Goal: Information Seeking & Learning: Learn about a topic

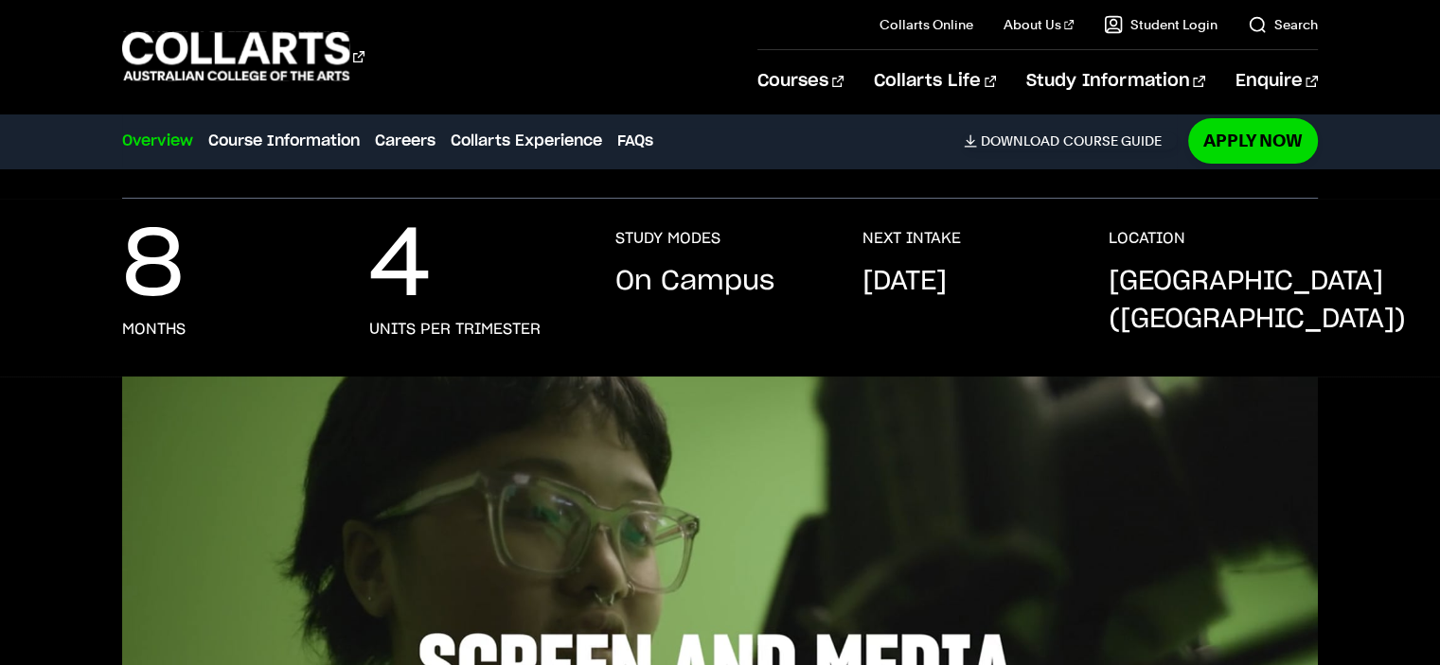
click at [698, 302] on div "8 months 4 units per trimester STUDY MODES On Campus NEXT INTAKE [DATE] LOCATIO…" at bounding box center [719, 303] width 1195 height 148
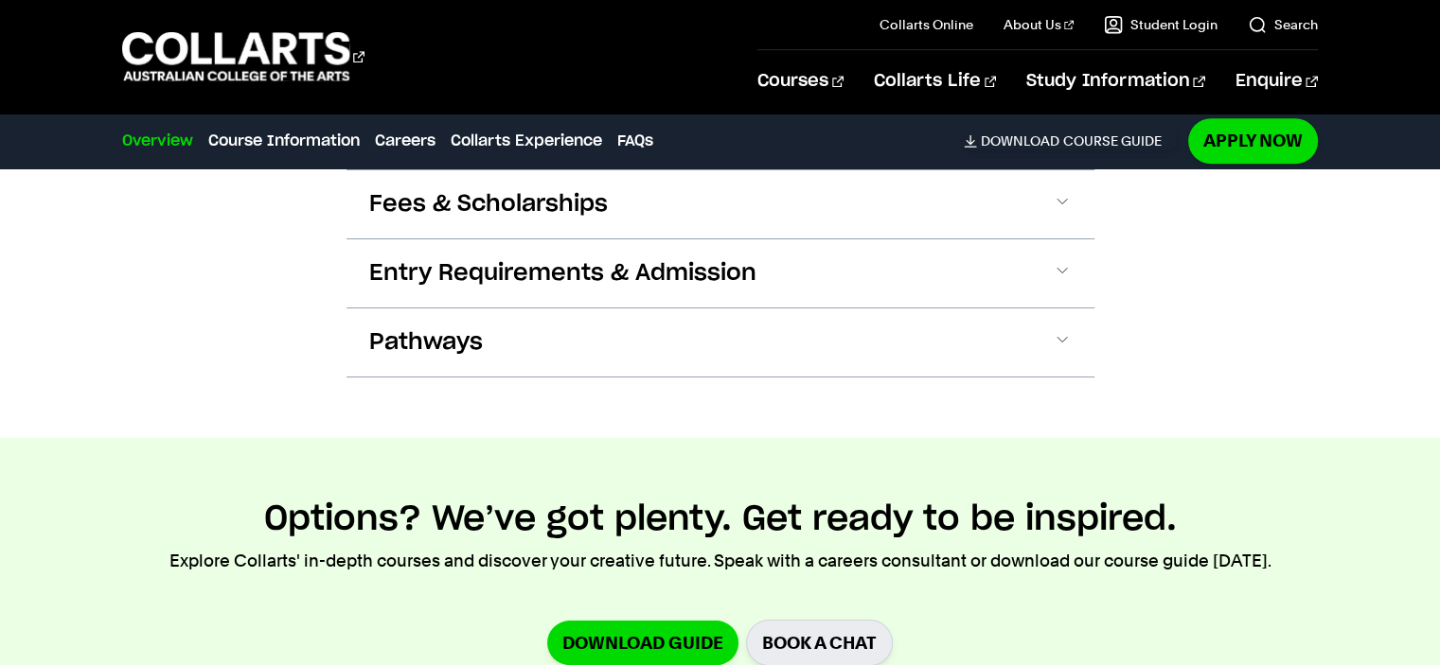
scroll to position [1893, 0]
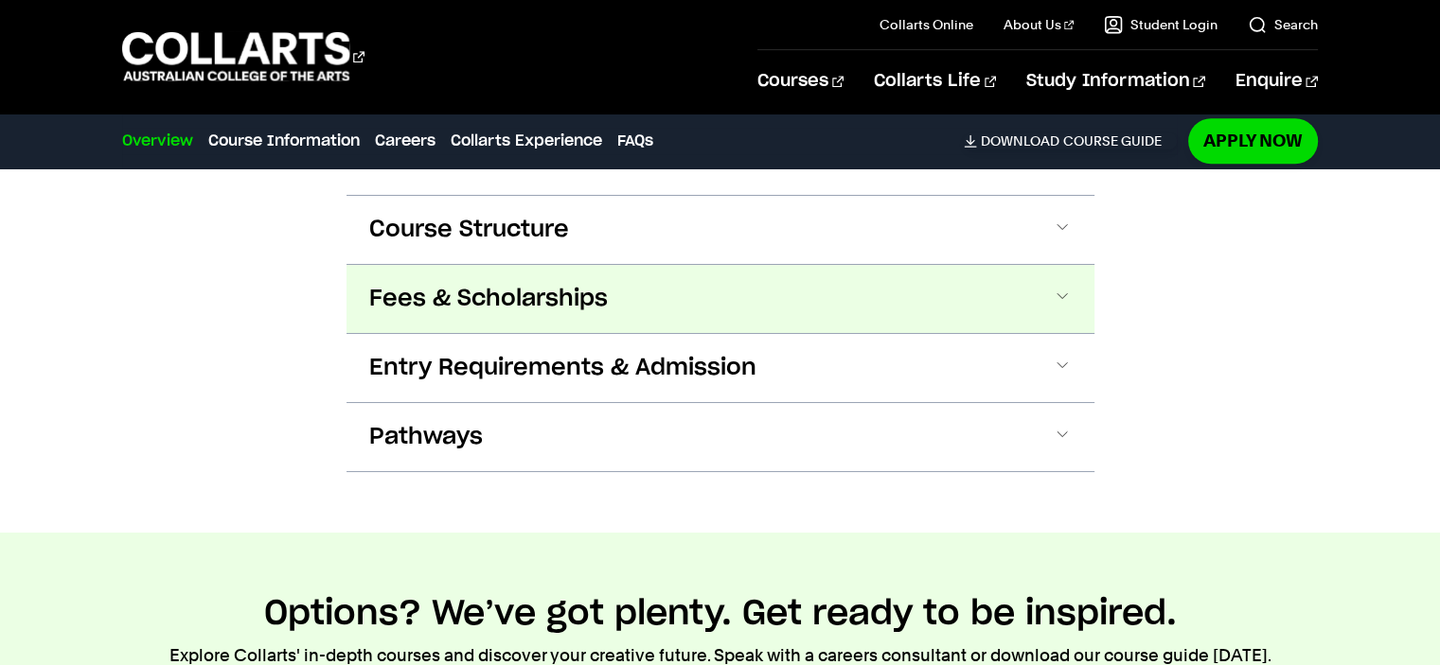
click at [671, 322] on button "Fees & Scholarships" at bounding box center [720, 299] width 748 height 68
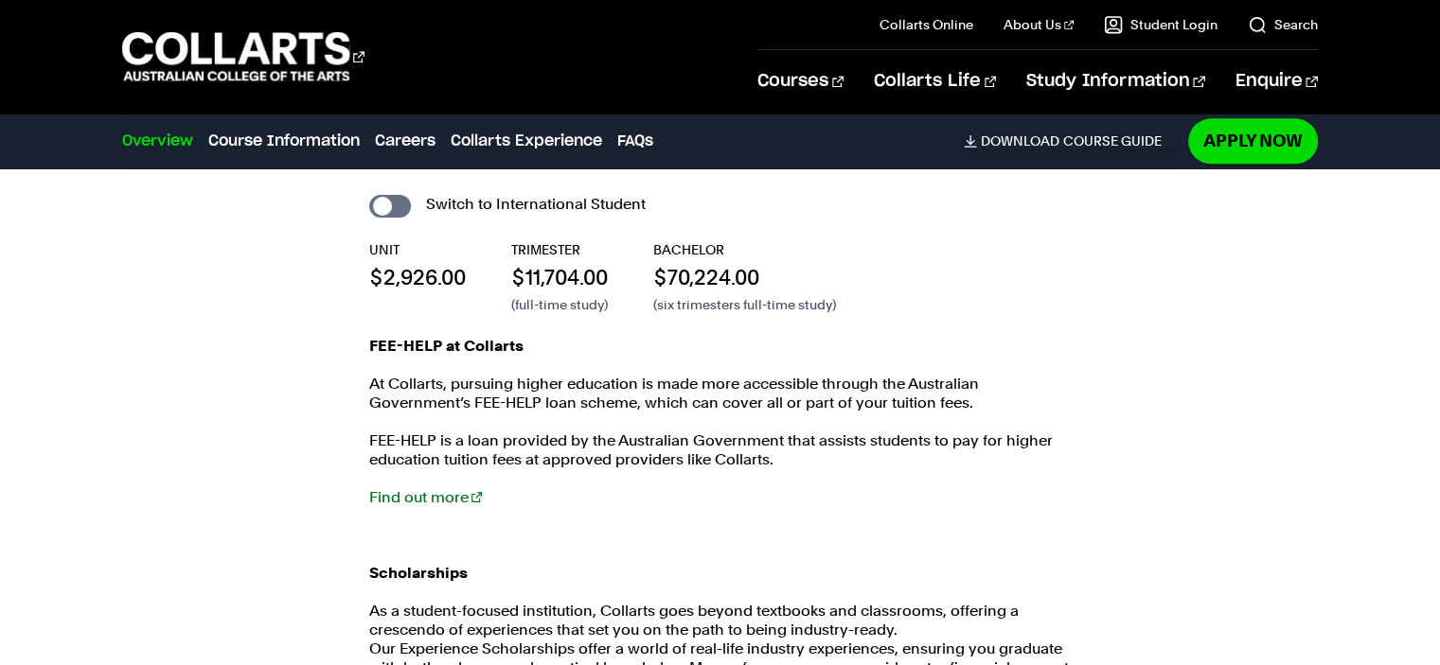
scroll to position [2364, 0]
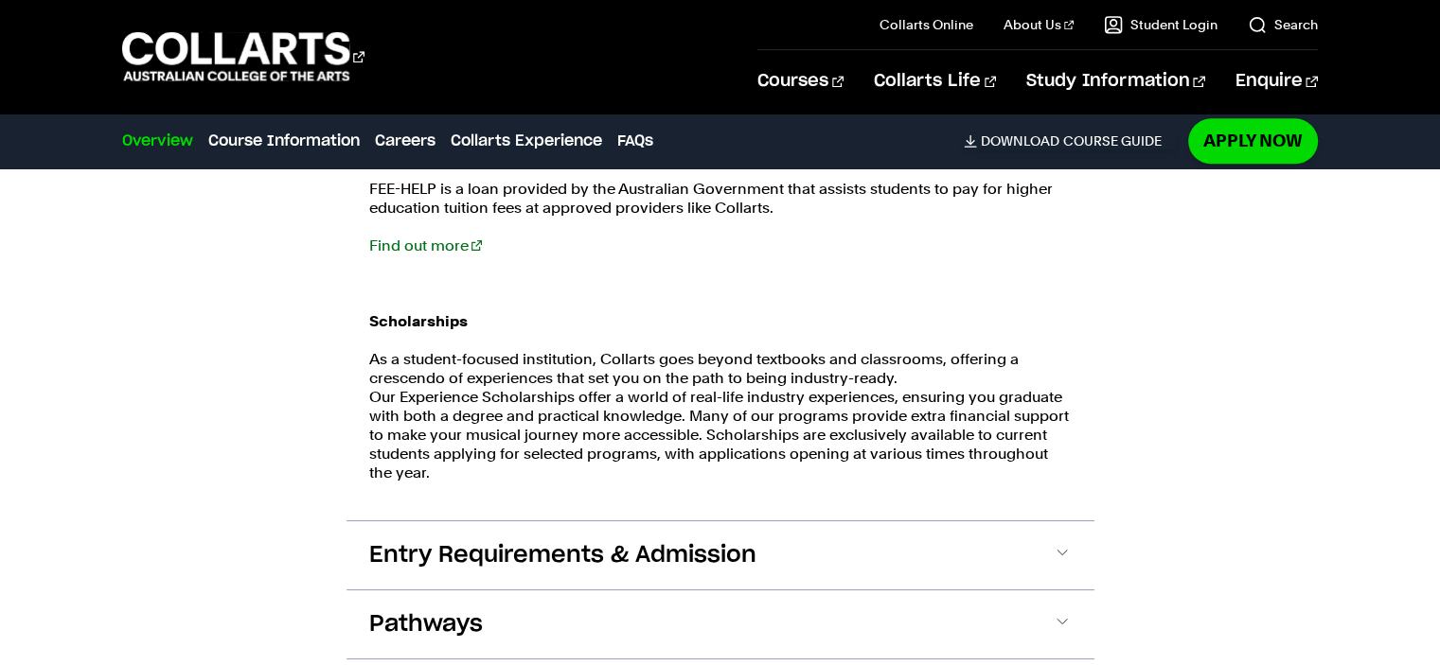
drag, startPoint x: 363, startPoint y: 362, endPoint x: 899, endPoint y: 487, distance: 550.3
click at [899, 487] on div "Local Student Fee Breakdown Switch to International Student UNIT $2,926.00 TRIM…" at bounding box center [720, 191] width 748 height 659
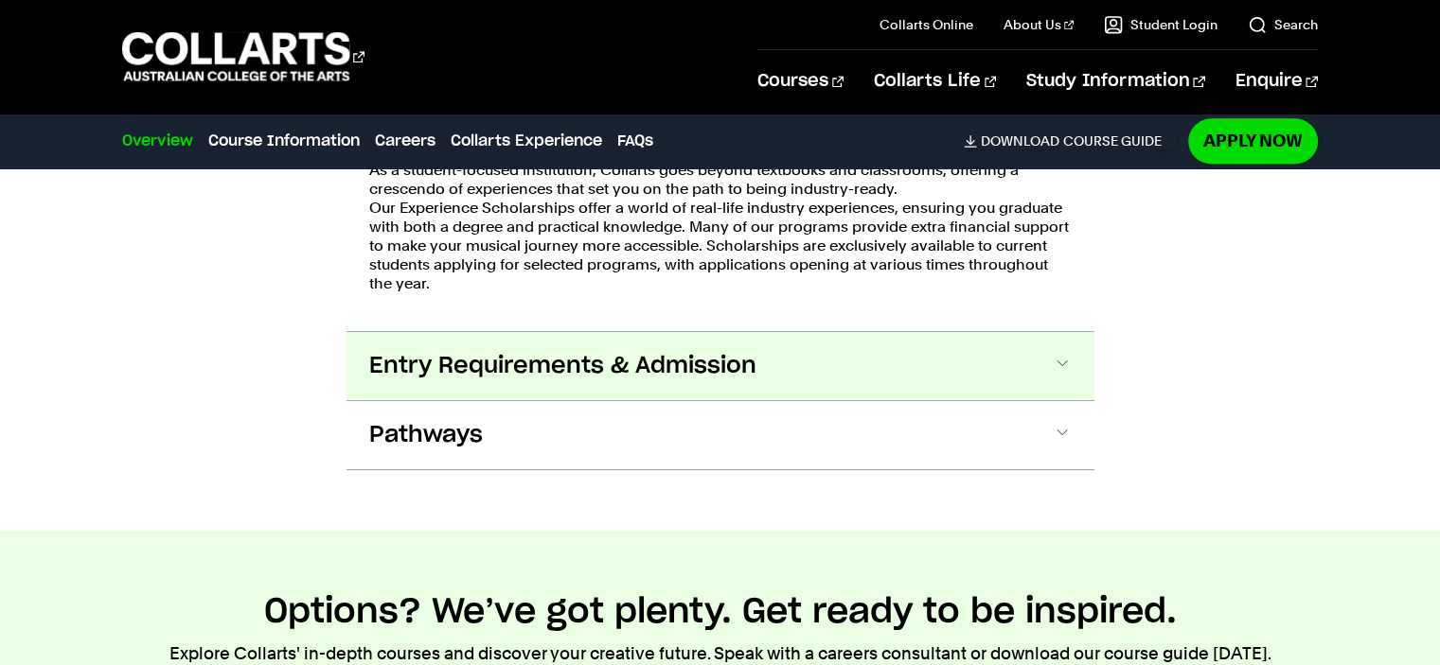
click at [762, 374] on button "Entry Requirements & Admission" at bounding box center [720, 366] width 748 height 68
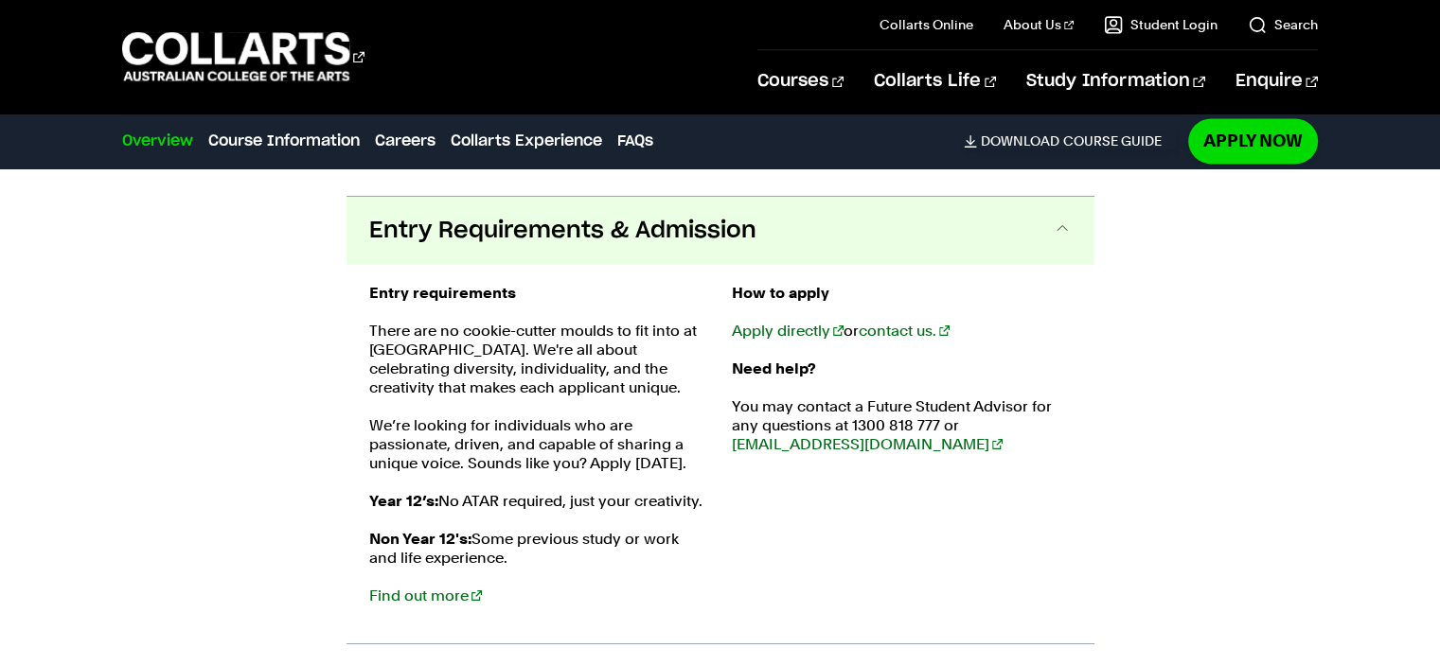
scroll to position [2714, 0]
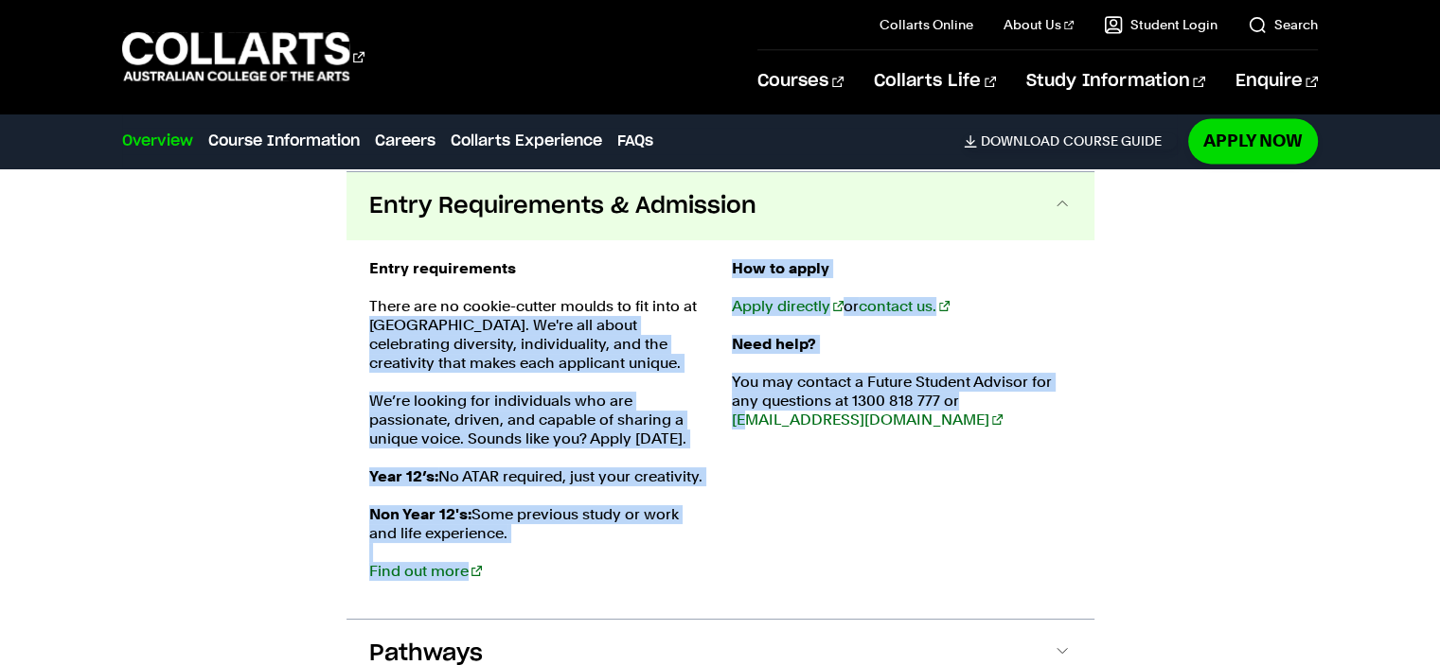
drag, startPoint x: 356, startPoint y: 317, endPoint x: 745, endPoint y: 530, distance: 443.5
click at [749, 559] on div "Entry requirements There are no cookie-cutter moulds to fit into at [GEOGRAPHIC…" at bounding box center [720, 429] width 748 height 379
drag, startPoint x: 745, startPoint y: 530, endPoint x: 720, endPoint y: 527, distance: 24.8
click at [745, 529] on div "How to apply Apply directly or contact us. Need help? You may contact a Future …" at bounding box center [902, 429] width 340 height 341
click at [590, 585] on div "Entry requirements There are no cookie-cutter moulds to fit into at [GEOGRAPHIC…" at bounding box center [539, 429] width 340 height 341
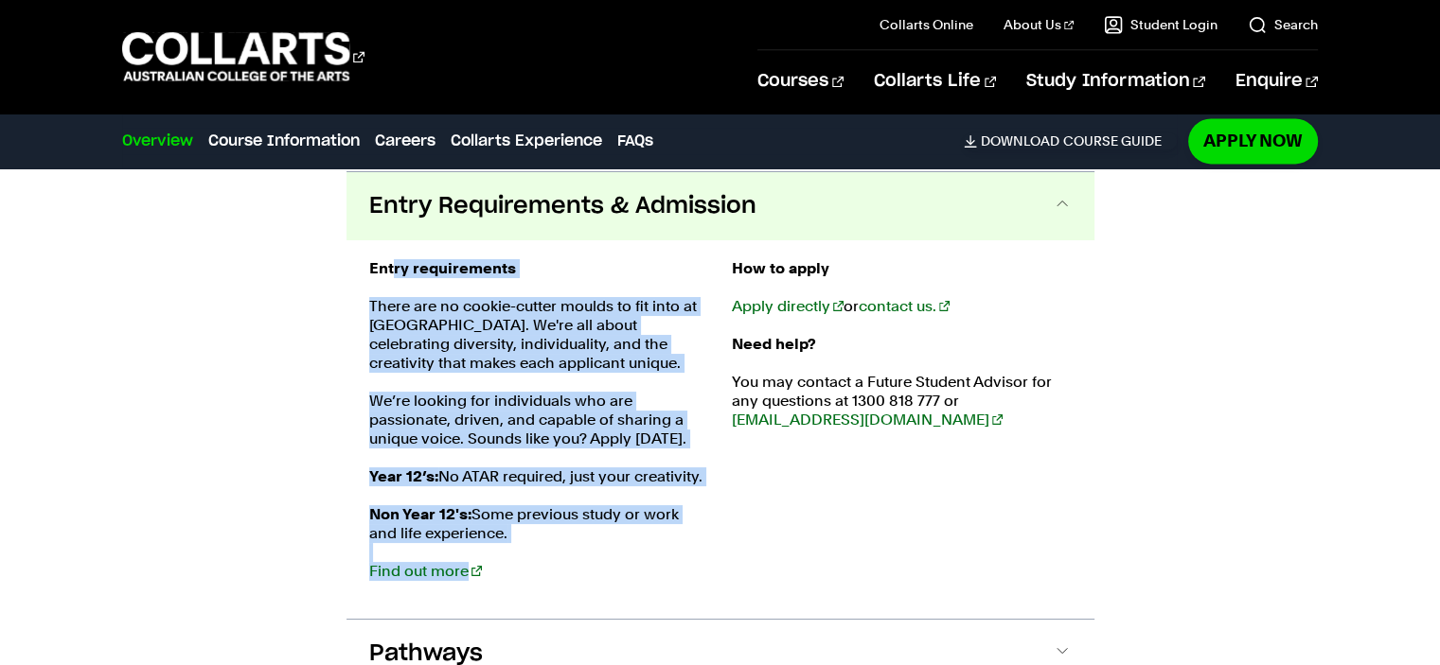
drag, startPoint x: 576, startPoint y: 582, endPoint x: 394, endPoint y: 254, distance: 375.8
click at [394, 254] on div "Entry requirements There are no cookie-cutter moulds to fit into at [GEOGRAPHIC…" at bounding box center [720, 429] width 748 height 379
click at [350, 238] on button "Entry Requirements & Admission" at bounding box center [720, 206] width 748 height 68
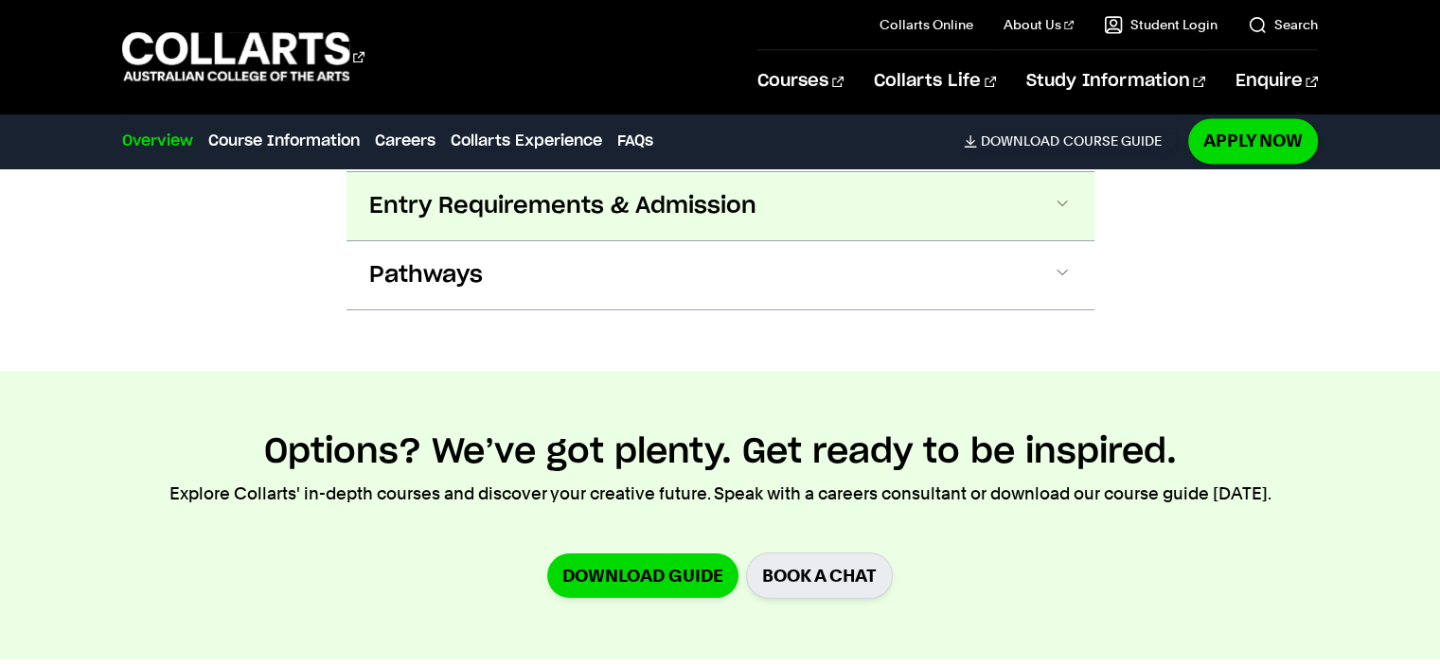
click at [519, 211] on span "Entry Requirements & Admission" at bounding box center [562, 206] width 387 height 30
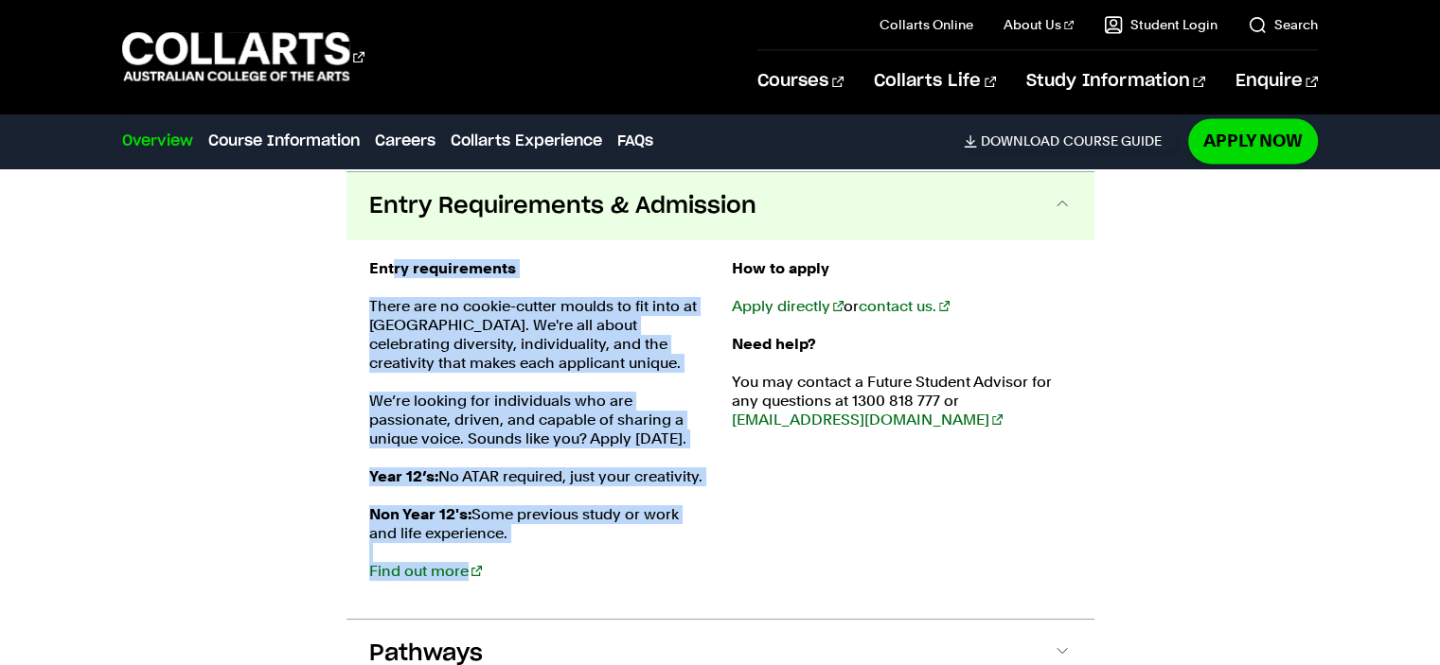
click at [717, 599] on div "Entry requirements There are no cookie-cutter moulds to fit into at [GEOGRAPHIC…" at bounding box center [720, 429] width 748 height 379
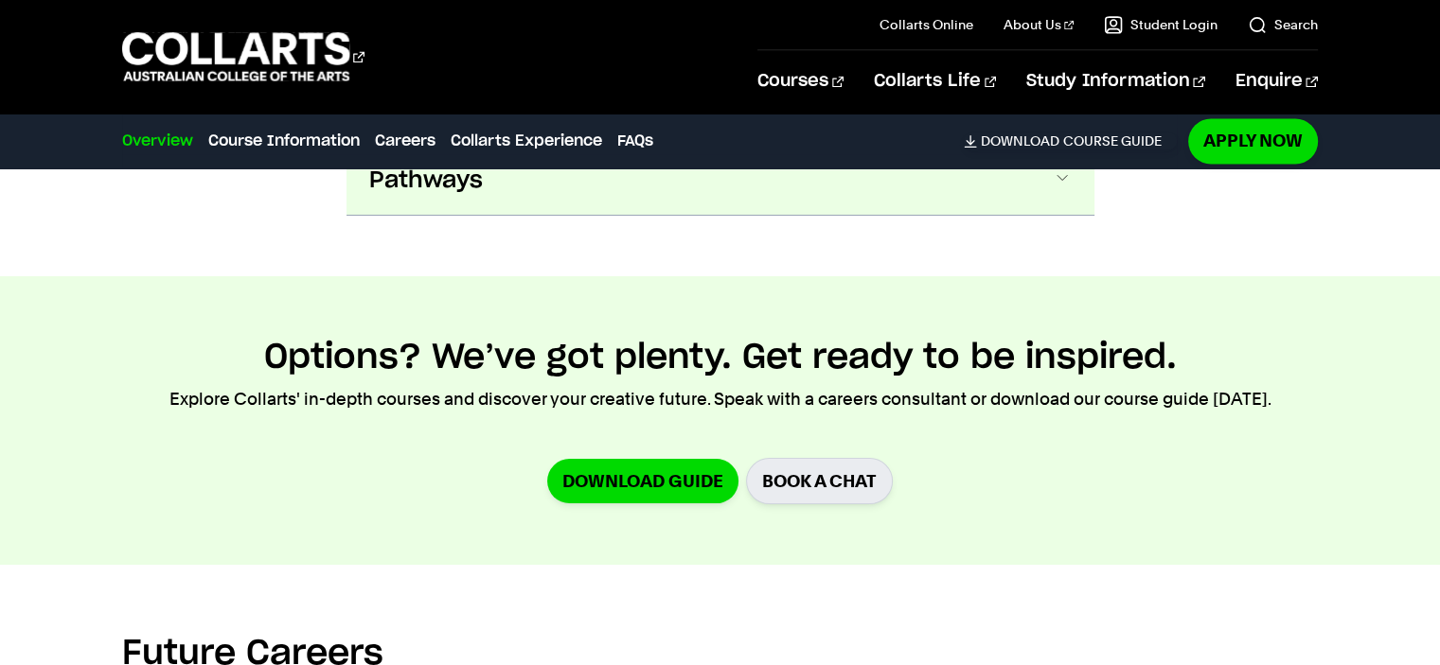
click at [570, 192] on button "Pathways" at bounding box center [720, 181] width 748 height 68
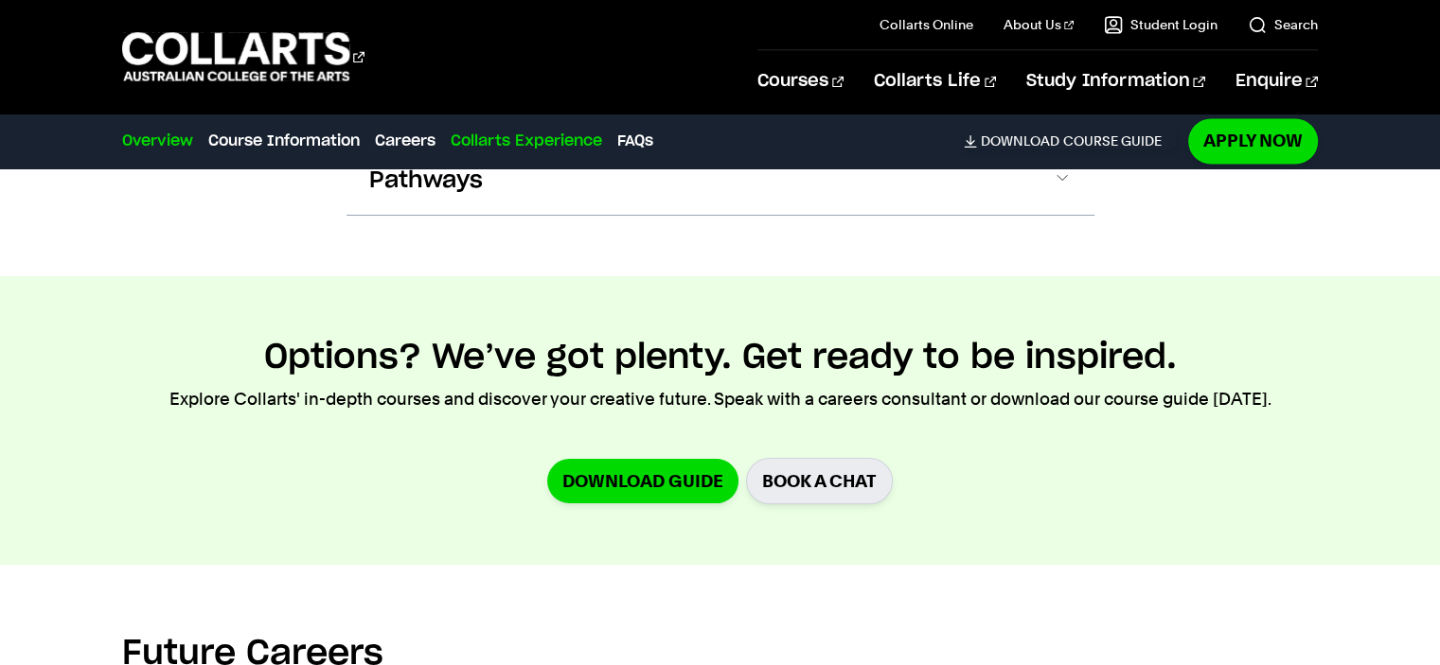
scroll to position [3161, 0]
